Goal: Task Accomplishment & Management: Complete application form

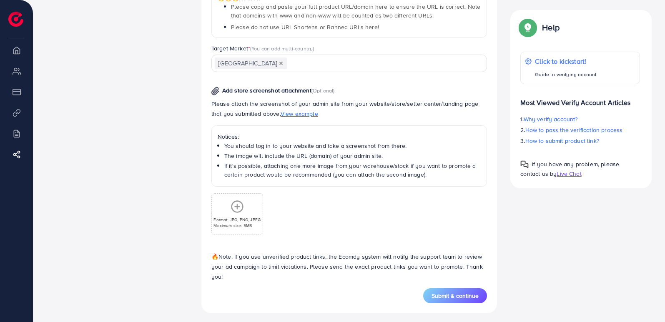
scroll to position [449, 0]
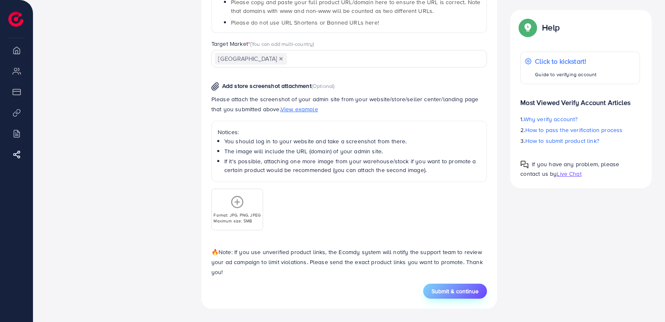
click at [449, 289] on span "Submit & continue" at bounding box center [455, 291] width 47 height 8
click at [614, 26] on h5 "This product URL has existed, update a new product URL" at bounding box center [580, 26] width 127 height 22
click at [465, 289] on span "Submit & continue" at bounding box center [455, 291] width 47 height 8
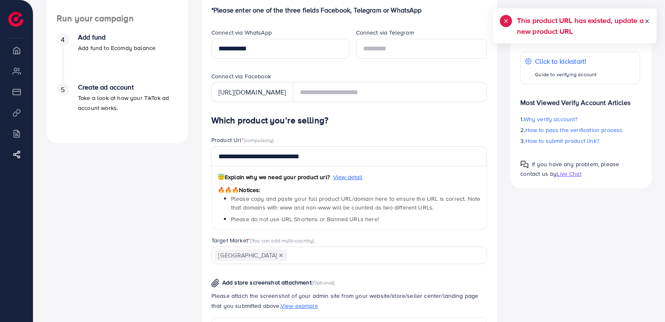
scroll to position [251, 0]
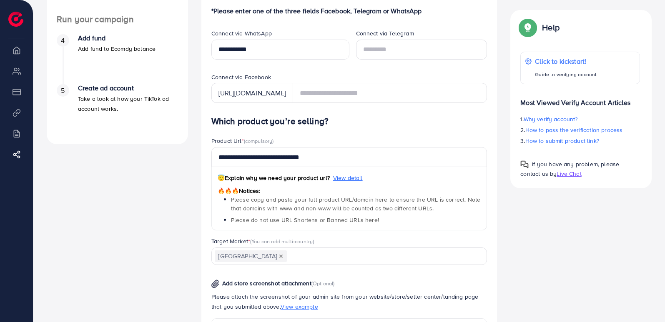
click at [163, 90] on h4 "Create ad account" at bounding box center [128, 88] width 100 height 8
drag, startPoint x: 163, startPoint y: 90, endPoint x: 109, endPoint y: 99, distance: 54.5
click at [109, 99] on div "Create ad account Take a look at how your TikTok ad account works." at bounding box center [128, 98] width 100 height 29
click at [109, 99] on p "Take a look at how your TikTok ad account works." at bounding box center [128, 104] width 100 height 20
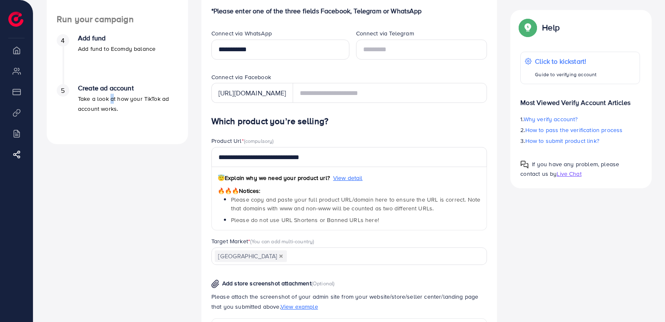
click at [109, 99] on p "Take a look at how your TikTok ad account works." at bounding box center [128, 104] width 100 height 20
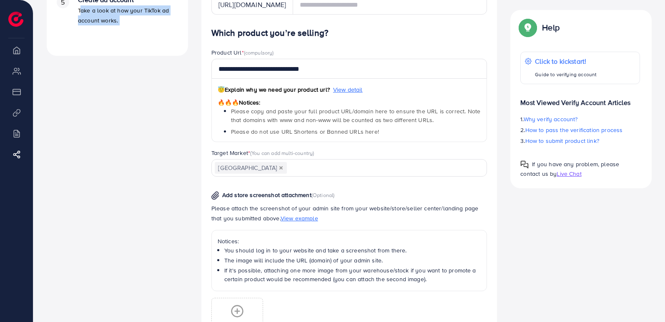
scroll to position [337, 0]
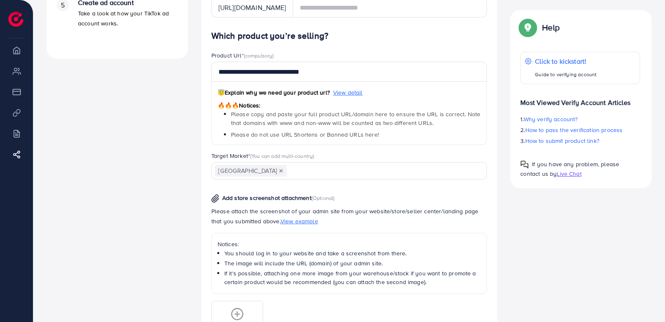
click at [440, 150] on div "**********" at bounding box center [349, 101] width 289 height 101
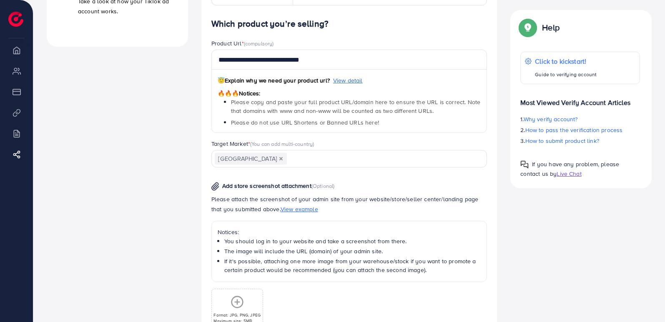
scroll to position [449, 0]
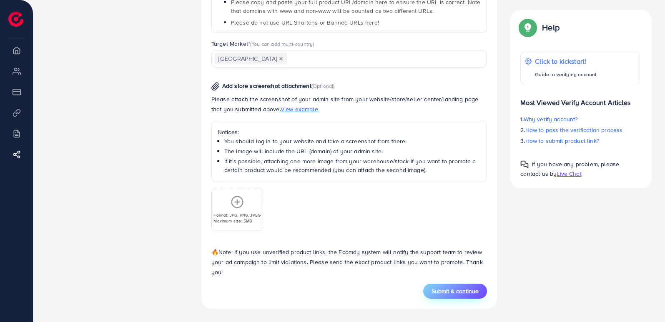
click at [460, 298] on button "Submit & continue" at bounding box center [455, 291] width 64 height 15
